Goal: Find specific page/section: Find specific page/section

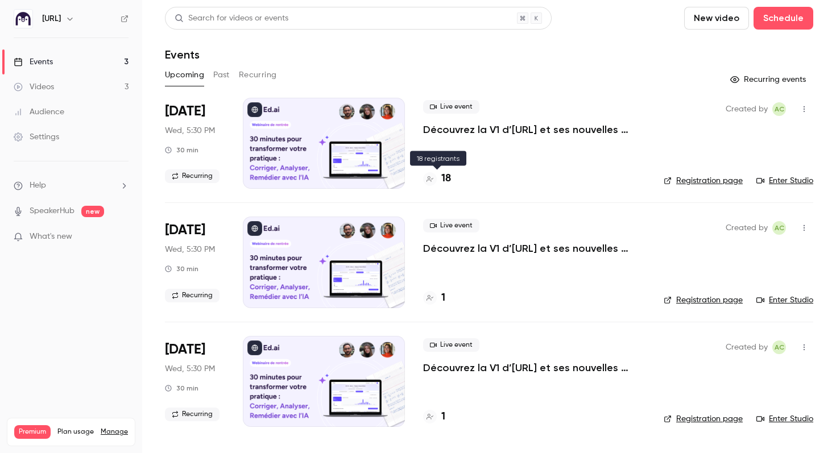
click at [444, 180] on h4 "18" at bounding box center [446, 178] width 10 height 15
